Goal: Information Seeking & Learning: Learn about a topic

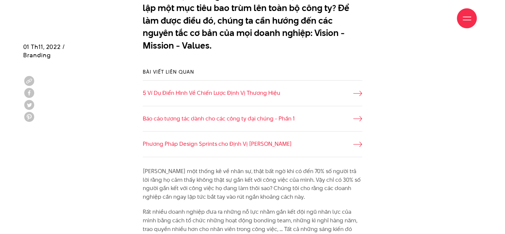
scroll to position [465, 0]
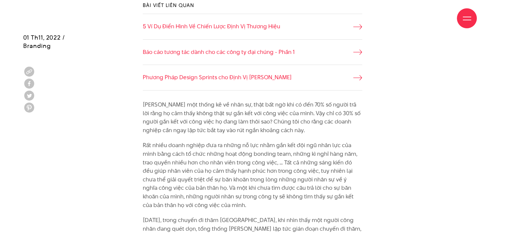
click at [358, 24] on div "Giới thiệu Dự án Dịch vụ Góc nhìn Liên hệ" at bounding box center [252, 18] width 449 height 37
click at [359, 29] on div "Giới thiệu Dự án Dịch vụ Góc nhìn Liên hệ" at bounding box center [252, 18] width 449 height 37
click at [363, 26] on div "Giới thiệu Dự án Dịch vụ Góc nhìn Liên hệ" at bounding box center [252, 18] width 449 height 37
click at [354, 29] on div "Giới thiệu Dự án Dịch vụ Góc nhìn Liên hệ" at bounding box center [252, 18] width 449 height 37
click at [231, 28] on div "Giới thiệu Dự án Dịch vụ Góc nhìn Liên hệ" at bounding box center [252, 18] width 449 height 37
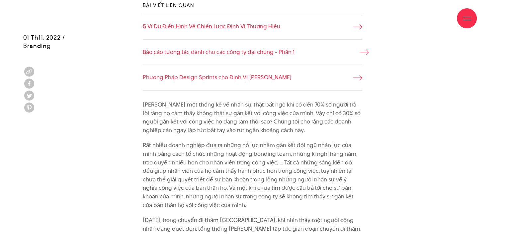
click at [240, 55] on link "Báo cáo tương tác dành cho các công ty đại chúng - Phần 1" at bounding box center [253, 52] width 220 height 9
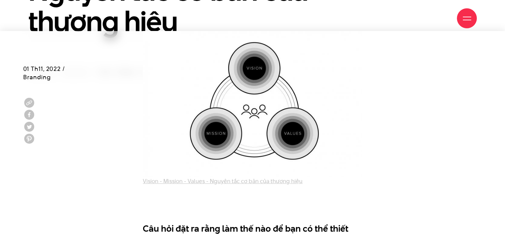
scroll to position [332, 0]
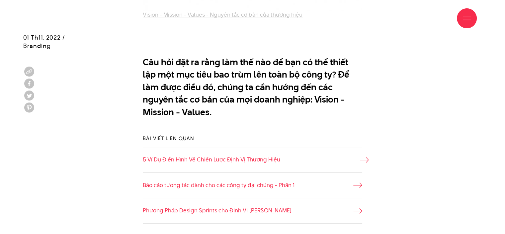
click at [226, 155] on link "5 Ví Dụ Điển Hình Về Chiến Lược Định Vị Thương Hiệu" at bounding box center [253, 159] width 220 height 9
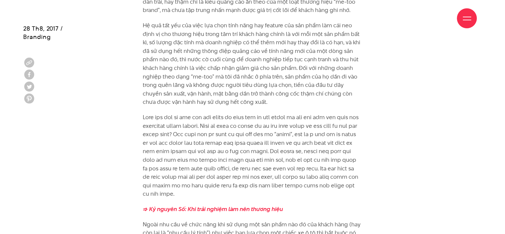
scroll to position [731, 0]
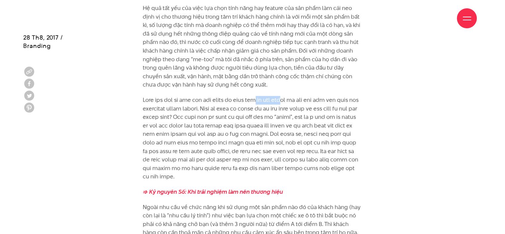
drag, startPoint x: 254, startPoint y: 100, endPoint x: 287, endPoint y: 99, distance: 32.6
click at [286, 99] on p at bounding box center [253, 138] width 220 height 85
drag, startPoint x: 303, startPoint y: 101, endPoint x: 359, endPoint y: 98, distance: 56.6
click at [359, 98] on p at bounding box center [253, 138] width 220 height 85
drag, startPoint x: 148, startPoint y: 100, endPoint x: 192, endPoint y: 100, distance: 44.2
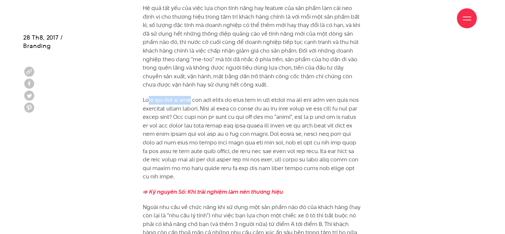
click at [191, 100] on p at bounding box center [253, 138] width 220 height 85
drag, startPoint x: 200, startPoint y: 99, endPoint x: 239, endPoint y: 99, distance: 39.2
click at [236, 99] on p at bounding box center [253, 138] width 220 height 85
drag, startPoint x: 253, startPoint y: 96, endPoint x: 277, endPoint y: 93, distance: 24.7
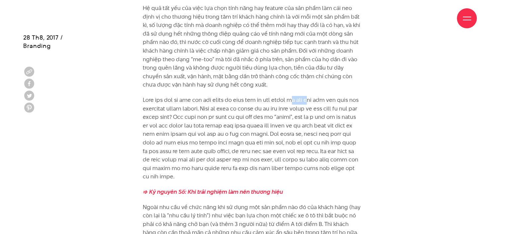
drag, startPoint x: 296, startPoint y: 97, endPoint x: 317, endPoint y: 100, distance: 20.7
click at [312, 99] on p at bounding box center [253, 138] width 220 height 85
drag, startPoint x: 320, startPoint y: 102, endPoint x: 362, endPoint y: 98, distance: 41.4
click at [361, 98] on p at bounding box center [253, 138] width 220 height 85
drag, startPoint x: 220, startPoint y: 107, endPoint x: 265, endPoint y: 110, distance: 45.0
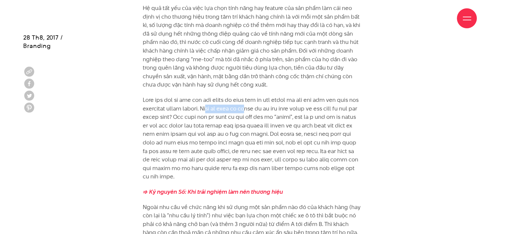
click at [263, 110] on p at bounding box center [253, 138] width 220 height 85
drag, startPoint x: 287, startPoint y: 111, endPoint x: 219, endPoint y: 109, distance: 67.5
click at [219, 109] on p at bounding box center [253, 138] width 220 height 85
click at [278, 109] on p at bounding box center [253, 138] width 220 height 85
drag, startPoint x: 241, startPoint y: 111, endPoint x: 296, endPoint y: 106, distance: 55.8
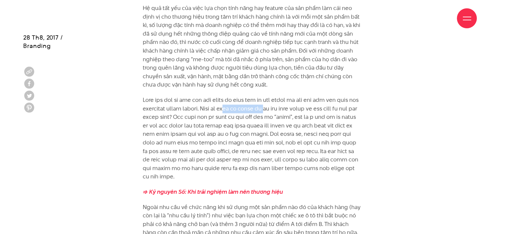
click at [285, 106] on p at bounding box center [253, 138] width 220 height 85
drag, startPoint x: 330, startPoint y: 107, endPoint x: 348, endPoint y: 107, distance: 18.6
click at [348, 107] on p at bounding box center [253, 138] width 220 height 85
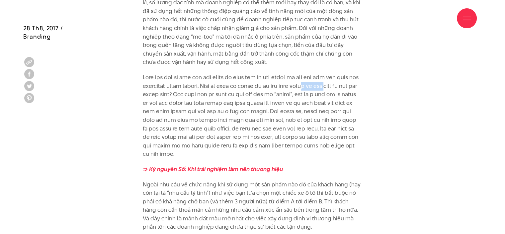
scroll to position [764, 0]
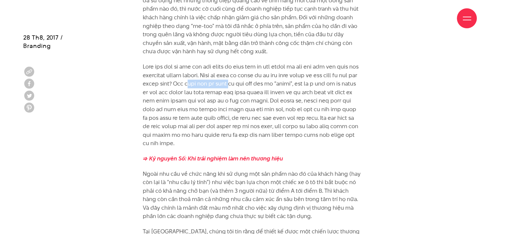
drag, startPoint x: 233, startPoint y: 85, endPoint x: 270, endPoint y: 82, distance: 37.3
click at [266, 81] on p at bounding box center [253, 104] width 220 height 85
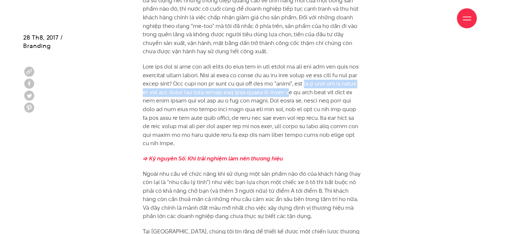
drag, startPoint x: 331, startPoint y: 84, endPoint x: 310, endPoint y: 95, distance: 23.8
click at [324, 95] on p at bounding box center [253, 104] width 220 height 85
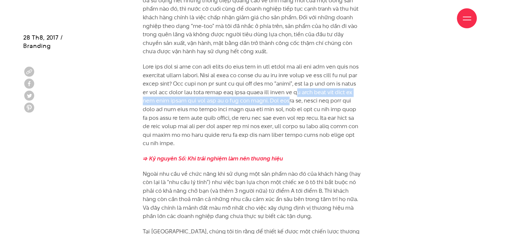
drag, startPoint x: 334, startPoint y: 90, endPoint x: 332, endPoint y: 100, distance: 9.5
click at [332, 100] on p at bounding box center [253, 104] width 220 height 85
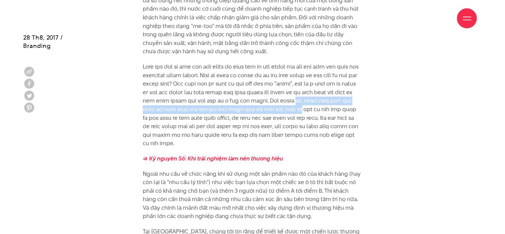
drag, startPoint x: 339, startPoint y: 102, endPoint x: 336, endPoint y: 111, distance: 9.9
click at [336, 111] on p at bounding box center [253, 104] width 220 height 85
click at [234, 112] on p at bounding box center [253, 104] width 220 height 85
drag, startPoint x: 202, startPoint y: 109, endPoint x: 292, endPoint y: 107, distance: 89.7
click at [290, 107] on p at bounding box center [253, 104] width 220 height 85
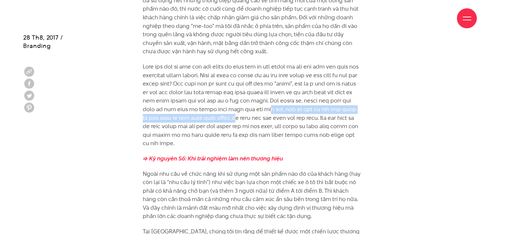
drag, startPoint x: 303, startPoint y: 110, endPoint x: 270, endPoint y: 111, distance: 33.3
click at [274, 114] on p at bounding box center [253, 104] width 220 height 85
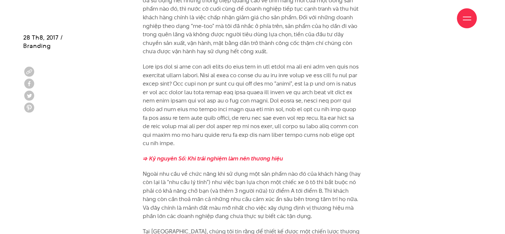
click at [267, 109] on p at bounding box center [253, 104] width 220 height 85
drag, startPoint x: 266, startPoint y: 109, endPoint x: 285, endPoint y: 107, distance: 20.0
click at [285, 108] on p at bounding box center [253, 104] width 220 height 85
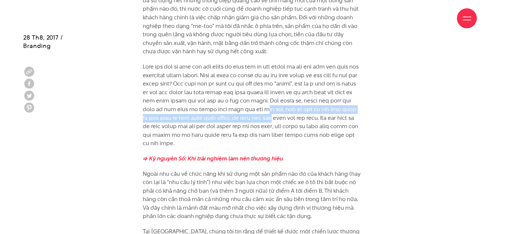
drag, startPoint x: 299, startPoint y: 109, endPoint x: 320, endPoint y: 114, distance: 22.0
click at [319, 114] on p at bounding box center [253, 104] width 220 height 85
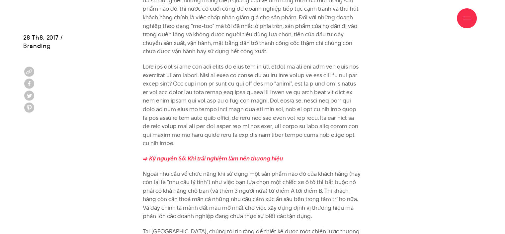
click at [328, 103] on p at bounding box center [253, 104] width 220 height 85
drag, startPoint x: 311, startPoint y: 107, endPoint x: 326, endPoint y: 107, distance: 14.6
click at [321, 106] on p at bounding box center [253, 104] width 220 height 85
drag, startPoint x: 329, startPoint y: 111, endPoint x: 360, endPoint y: 107, distance: 30.4
click at [356, 106] on p at bounding box center [253, 104] width 220 height 85
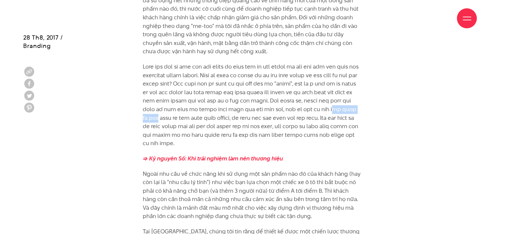
drag, startPoint x: 158, startPoint y: 119, endPoint x: 202, endPoint y: 118, distance: 44.5
click at [202, 118] on p at bounding box center [253, 104] width 220 height 85
drag, startPoint x: 225, startPoint y: 117, endPoint x: 279, endPoint y: 115, distance: 54.9
click at [277, 115] on p at bounding box center [253, 104] width 220 height 85
drag, startPoint x: 292, startPoint y: 118, endPoint x: 332, endPoint y: 121, distance: 40.0
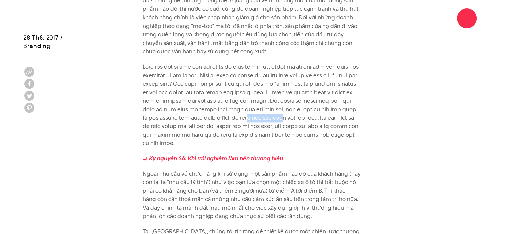
click at [331, 119] on p at bounding box center [253, 104] width 220 height 85
drag, startPoint x: 341, startPoint y: 117, endPoint x: 182, endPoint y: 131, distance: 159.1
click at [185, 130] on p at bounding box center [253, 104] width 220 height 85
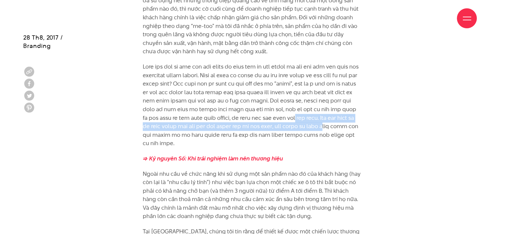
click at [189, 128] on p at bounding box center [253, 104] width 220 height 85
click at [148, 125] on p at bounding box center [253, 104] width 220 height 85
click at [171, 129] on p at bounding box center [253, 104] width 220 height 85
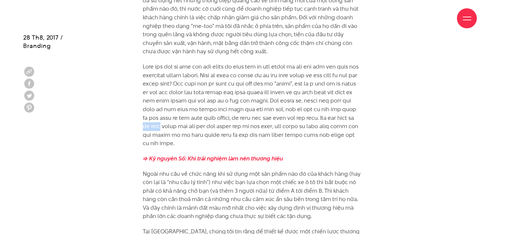
drag, startPoint x: 212, startPoint y: 124, endPoint x: 229, endPoint y: 125, distance: 16.3
click at [229, 125] on p at bounding box center [253, 104] width 220 height 85
drag, startPoint x: 241, startPoint y: 127, endPoint x: 213, endPoint y: 130, distance: 28.0
click at [213, 130] on p at bounding box center [253, 104] width 220 height 85
drag, startPoint x: 247, startPoint y: 126, endPoint x: 261, endPoint y: 127, distance: 13.6
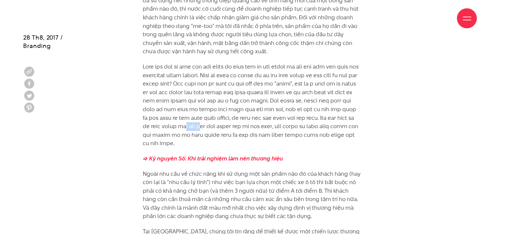
click at [261, 127] on p at bounding box center [253, 104] width 220 height 85
drag, startPoint x: 267, startPoint y: 128, endPoint x: 311, endPoint y: 127, distance: 43.9
click at [310, 127] on p at bounding box center [253, 104] width 220 height 85
drag, startPoint x: 319, startPoint y: 127, endPoint x: 343, endPoint y: 124, distance: 24.1
click at [343, 124] on p at bounding box center [253, 104] width 220 height 85
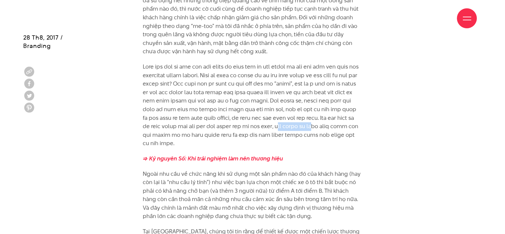
drag, startPoint x: 351, startPoint y: 126, endPoint x: 171, endPoint y: 135, distance: 180.0
click at [171, 135] on p at bounding box center [253, 104] width 220 height 85
click at [171, 134] on p at bounding box center [253, 104] width 220 height 85
drag, startPoint x: 191, startPoint y: 135, endPoint x: 234, endPoint y: 131, distance: 42.7
click at [231, 132] on p at bounding box center [253, 104] width 220 height 85
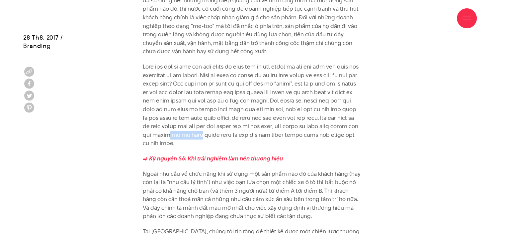
drag, startPoint x: 244, startPoint y: 134, endPoint x: 280, endPoint y: 134, distance: 36.6
click at [279, 134] on p at bounding box center [253, 104] width 220 height 85
drag, startPoint x: 211, startPoint y: 129, endPoint x: 280, endPoint y: 126, distance: 68.5
click at [277, 126] on p at bounding box center [253, 104] width 220 height 85
click at [332, 125] on p at bounding box center [253, 104] width 220 height 85
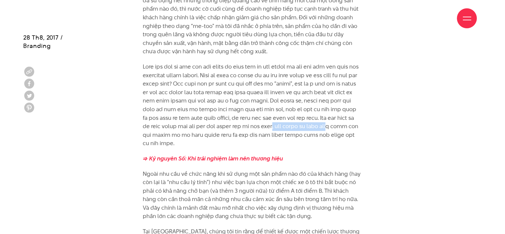
drag, startPoint x: 344, startPoint y: 127, endPoint x: 191, endPoint y: 137, distance: 152.9
click at [191, 137] on p at bounding box center [253, 104] width 220 height 85
drag, startPoint x: 206, startPoint y: 138, endPoint x: 269, endPoint y: 136, distance: 63.2
click at [266, 136] on p at bounding box center [253, 104] width 220 height 85
drag, startPoint x: 275, startPoint y: 135, endPoint x: 299, endPoint y: 136, distance: 23.6
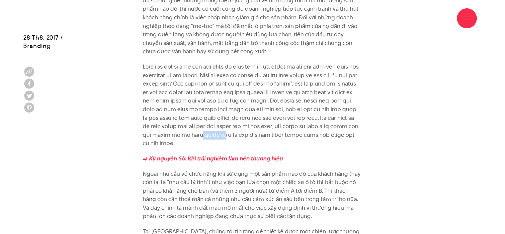
click at [297, 136] on p at bounding box center [253, 104] width 220 height 85
drag, startPoint x: 315, startPoint y: 134, endPoint x: 346, endPoint y: 133, distance: 30.9
click at [346, 133] on p at bounding box center [253, 104] width 220 height 85
drag, startPoint x: 351, startPoint y: 133, endPoint x: 197, endPoint y: 147, distance: 154.8
click at [197, 147] on p at bounding box center [253, 104] width 220 height 85
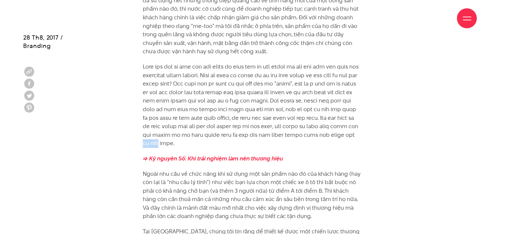
drag, startPoint x: 229, startPoint y: 146, endPoint x: 233, endPoint y: 146, distance: 4.3
click at [231, 146] on p at bounding box center [253, 104] width 220 height 85
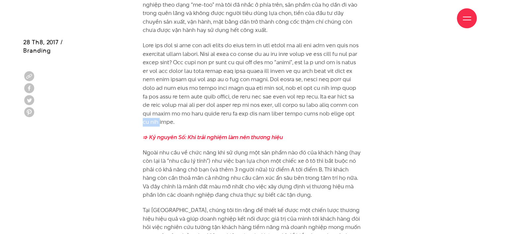
scroll to position [798, 0]
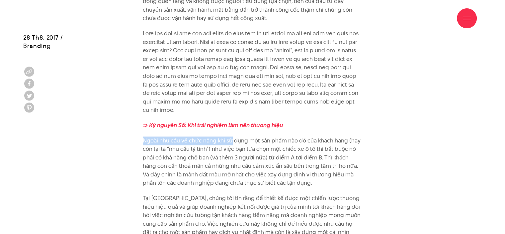
drag, startPoint x: 304, startPoint y: 121, endPoint x: 225, endPoint y: 135, distance: 80.0
click at [144, 136] on p "Ngoài nhu cầu về chức năng khi sử dụng một sản phẩm nào đó của khách hàng (hay …" at bounding box center [253, 161] width 220 height 51
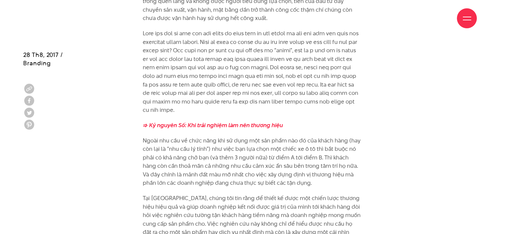
scroll to position [831, 0]
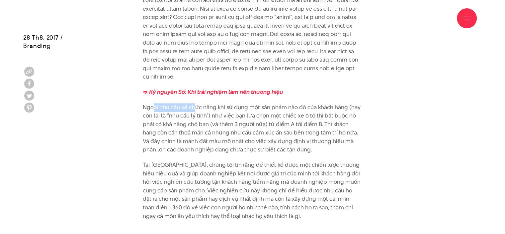
drag, startPoint x: 154, startPoint y: 106, endPoint x: 205, endPoint y: 105, distance: 50.9
click at [201, 103] on p "Ngoài nhu cầu về chức năng khi sử dụng một sản phẩm nào đó của khách hàng (hay …" at bounding box center [253, 128] width 220 height 51
drag, startPoint x: 220, startPoint y: 105, endPoint x: 238, endPoint y: 105, distance: 17.9
click at [231, 104] on p "Ngoài nhu cầu về chức năng khi sử dụng một sản phẩm nào đó của khách hàng (hay …" at bounding box center [253, 128] width 220 height 51
drag, startPoint x: 271, startPoint y: 107, endPoint x: 311, endPoint y: 105, distance: 39.9
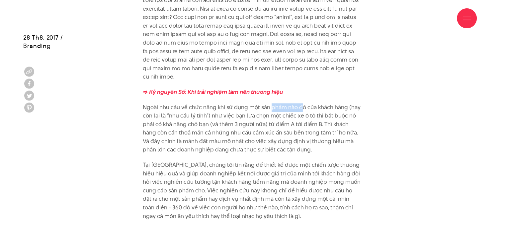
click at [305, 104] on p "Ngoài nhu cầu về chức năng khi sử dụng một sản phẩm nào đó của khách hàng (hay …" at bounding box center [253, 128] width 220 height 51
drag, startPoint x: 319, startPoint y: 108, endPoint x: 355, endPoint y: 110, distance: 36.3
click at [355, 110] on p "Ngoài nhu cầu về chức năng khi sử dụng một sản phẩm nào đó của khách hàng (hay …" at bounding box center [253, 128] width 220 height 51
drag, startPoint x: 357, startPoint y: 107, endPoint x: 165, endPoint y: 115, distance: 192.6
click at [165, 115] on p "Ngoài nhu cầu về chức năng khi sử dụng một sản phẩm nào đó của khách hàng (hay …" at bounding box center [253, 128] width 220 height 51
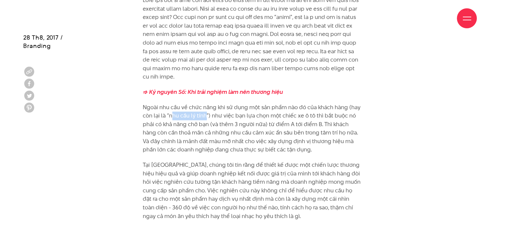
drag, startPoint x: 174, startPoint y: 116, endPoint x: 205, endPoint y: 114, distance: 31.0
click at [205, 114] on p "Ngoài nhu cầu về chức năng khi sử dụng một sản phẩm nào đó của khách hàng (hay …" at bounding box center [253, 128] width 220 height 51
drag, startPoint x: 214, startPoint y: 114, endPoint x: 235, endPoint y: 114, distance: 21.3
click at [235, 114] on p "Ngoài nhu cầu về chức năng khi sử dụng một sản phẩm nào đó của khách hàng (hay …" at bounding box center [253, 128] width 220 height 51
drag, startPoint x: 254, startPoint y: 117, endPoint x: 270, endPoint y: 117, distance: 15.6
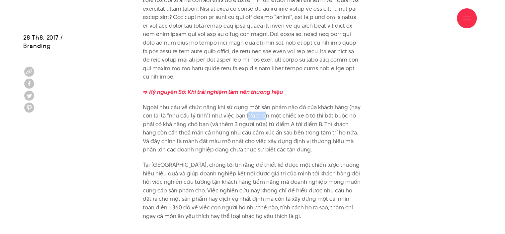
click at [267, 117] on p "Ngoài nhu cầu về chức năng khi sử dụng một sản phẩm nào đó của khách hàng (hay …" at bounding box center [253, 128] width 220 height 51
drag, startPoint x: 283, startPoint y: 114, endPoint x: 304, endPoint y: 115, distance: 21.6
click at [296, 115] on p "Ngoài nhu cầu về chức năng khi sử dụng một sản phẩm nào đó của khách hàng (hay …" at bounding box center [253, 128] width 220 height 51
drag, startPoint x: 310, startPoint y: 114, endPoint x: 325, endPoint y: 112, distance: 15.0
click at [325, 112] on p "Ngoài nhu cầu về chức năng khi sử dụng một sản phẩm nào đó của khách hàng (hay …" at bounding box center [253, 128] width 220 height 51
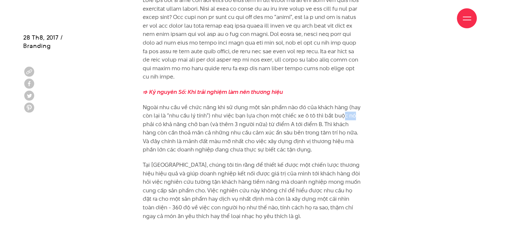
drag, startPoint x: 343, startPoint y: 114, endPoint x: 357, endPoint y: 115, distance: 13.3
click at [357, 115] on p "Ngoài nhu cầu về chức năng khi sử dụng một sản phẩm nào đó của khách hàng (hay …" at bounding box center [253, 128] width 220 height 51
drag, startPoint x: 159, startPoint y: 126, endPoint x: 192, endPoint y: 124, distance: 34.0
click at [191, 124] on p "Ngoài nhu cầu về chức năng khi sử dụng một sản phẩm nào đó của khách hàng (hay …" at bounding box center [253, 128] width 220 height 51
drag, startPoint x: 210, startPoint y: 123, endPoint x: 184, endPoint y: 125, distance: 25.6
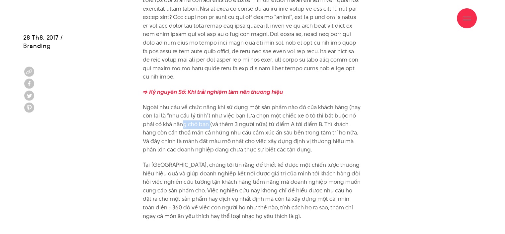
click at [184, 125] on p "Ngoài nhu cầu về chức năng khi sử dụng một sản phẩm nào đó của khách hàng (hay …" at bounding box center [253, 128] width 220 height 51
drag, startPoint x: 218, startPoint y: 125, endPoint x: 257, endPoint y: 122, distance: 38.3
click at [257, 122] on p "Ngoài nhu cầu về chức năng khi sử dụng một sản phẩm nào đó của khách hàng (hay …" at bounding box center [253, 128] width 220 height 51
drag, startPoint x: 270, startPoint y: 123, endPoint x: 299, endPoint y: 123, distance: 29.6
click at [296, 123] on p "Ngoài nhu cầu về chức năng khi sử dụng một sản phẩm nào đó của khách hàng (hay …" at bounding box center [253, 128] width 220 height 51
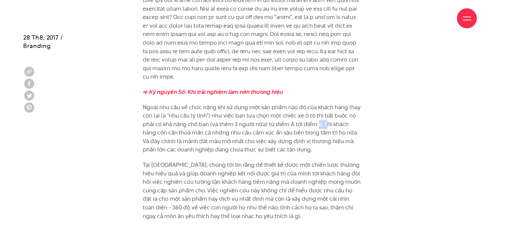
drag, startPoint x: 317, startPoint y: 127, endPoint x: 326, endPoint y: 125, distance: 8.9
click at [325, 125] on p "Ngoài nhu cầu về chức năng khi sử dụng một sản phẩm nào đó của khách hàng (hay …" at bounding box center [253, 128] width 220 height 51
drag, startPoint x: 255, startPoint y: 106, endPoint x: 320, endPoint y: 107, distance: 65.2
click at [314, 106] on p "Ngoài nhu cầu về chức năng khi sử dụng một sản phẩm nào đó của khách hàng (hay …" at bounding box center [253, 128] width 220 height 51
drag, startPoint x: 336, startPoint y: 107, endPoint x: 318, endPoint y: 108, distance: 18.0
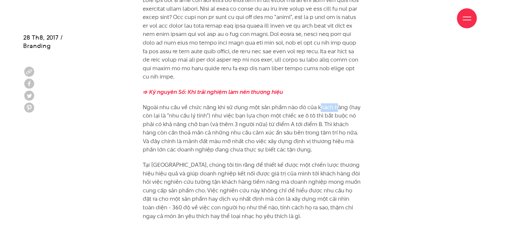
click at [319, 108] on p "Ngoài nhu cầu về chức năng khi sử dụng một sản phẩm nào đó của khách hàng (hay …" at bounding box center [253, 128] width 220 height 51
drag, startPoint x: 221, startPoint y: 115, endPoint x: 248, endPoint y: 116, distance: 27.6
click at [247, 116] on p "Ngoài nhu cầu về chức năng khi sử dụng một sản phẩm nào đó của khách hàng (hay …" at bounding box center [253, 128] width 220 height 51
drag, startPoint x: 255, startPoint y: 116, endPoint x: 283, endPoint y: 113, distance: 28.4
click at [281, 113] on p "Ngoài nhu cầu về chức năng khi sử dụng một sản phẩm nào đó của khách hàng (hay …" at bounding box center [253, 128] width 220 height 51
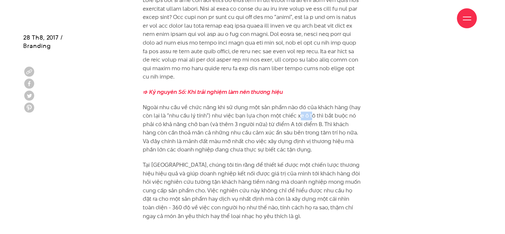
drag, startPoint x: 299, startPoint y: 113, endPoint x: 310, endPoint y: 115, distance: 11.5
click at [310, 115] on p "Ngoài nhu cầu về chức năng khi sử dụng một sản phẩm nào đó của khách hàng (hay …" at bounding box center [253, 128] width 220 height 51
drag, startPoint x: 320, startPoint y: 115, endPoint x: 338, endPoint y: 115, distance: 17.6
click at [335, 115] on p "Ngoài nhu cầu về chức năng khi sử dụng một sản phẩm nào đó của khách hàng (hay …" at bounding box center [253, 128] width 220 height 51
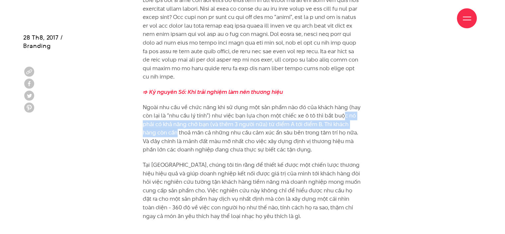
drag
click at [161, 128] on p "Ngoài nhu cầu về chức năng khi sử dụng một sản phẩm nào đó của khách hàng (hay …" at bounding box center [253, 128] width 220 height 51
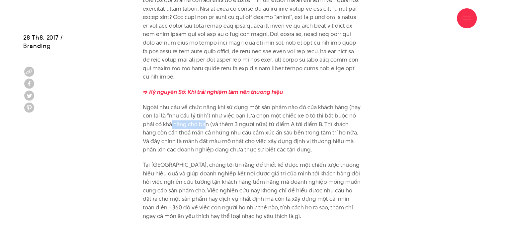
click at [209, 122] on p "Ngoài nhu cầu về chức năng khi sử dụng một sản phẩm nào đó của khách hàng (hay …" at bounding box center [253, 128] width 220 height 51
click at [260, 121] on p "Ngoài nhu cầu về chức năng khi sử dụng một sản phẩm nào đó của khách hàng (hay …" at bounding box center [253, 128] width 220 height 51
click at [288, 122] on p "Ngoài nhu cầu về chức năng khi sử dụng một sản phẩm nào đó của khách hàng (hay …" at bounding box center [253, 128] width 220 height 51
click at [307, 121] on p "Ngoài nhu cầu về chức năng khi sử dụng một sản phẩm nào đó của khách hàng (hay …" at bounding box center [253, 128] width 220 height 51
click at [320, 122] on p "Ngoài nhu cầu về chức năng khi sử dụng một sản phẩm nào đó của khách hàng (hay …" at bounding box center [253, 128] width 220 height 51
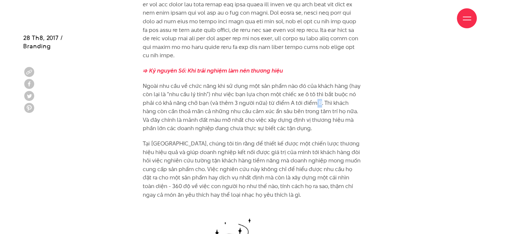
scroll to position [864, 0]
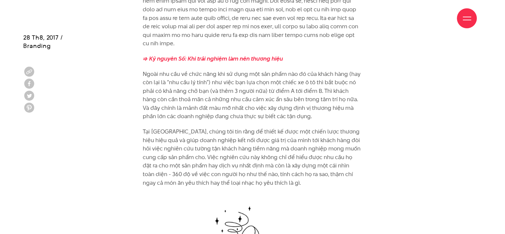
click at [321, 91] on p "Ngoài nhu cầu về chức năng khi sử dụng một sản phẩm nào đó của khách hàng (hay …" at bounding box center [253, 95] width 220 height 51
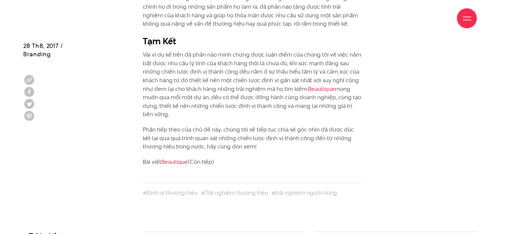
scroll to position [4287, 0]
